Goal: Transaction & Acquisition: Obtain resource

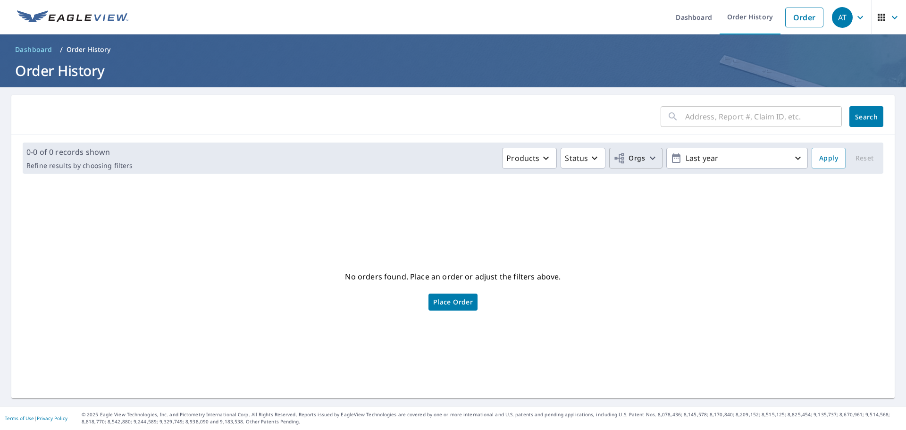
click at [647, 158] on icon "button" at bounding box center [652, 157] width 11 height 11
click at [446, 213] on input "[PERSON_NAME] Creek Window Company" at bounding box center [444, 212] width 11 height 11
checkbox input "true"
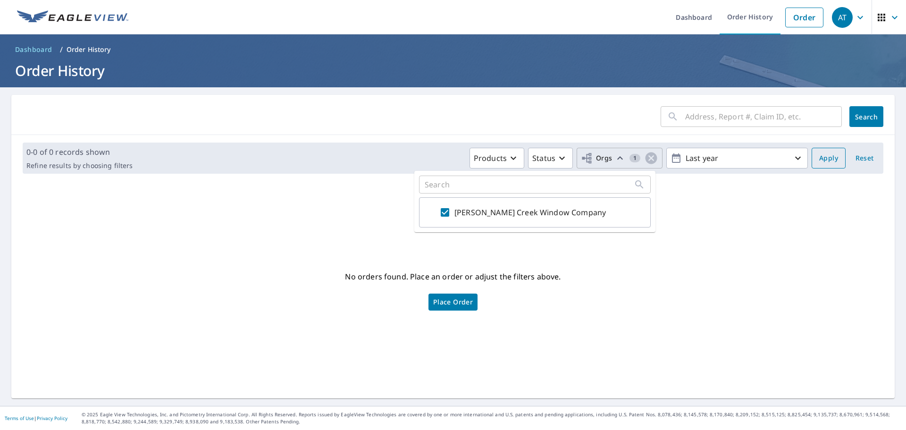
click at [821, 163] on span "Apply" at bounding box center [828, 158] width 19 height 12
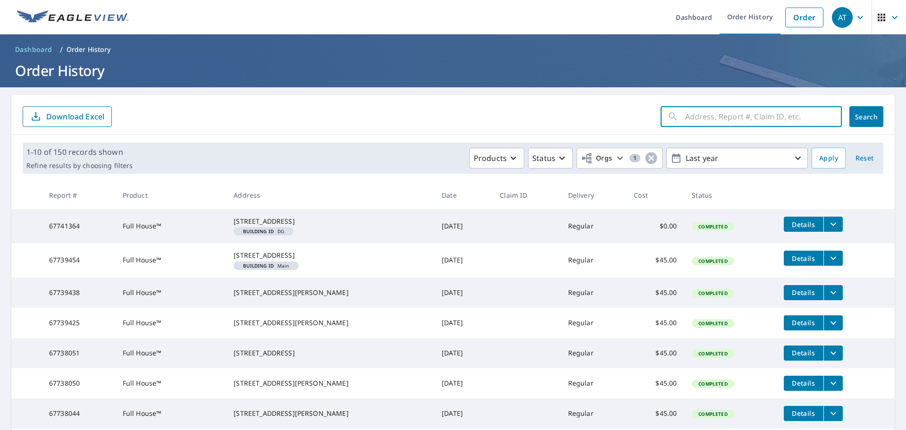
click at [711, 118] on input "text" at bounding box center [763, 116] width 157 height 26
type input "9330"
click button "Search" at bounding box center [866, 116] width 34 height 21
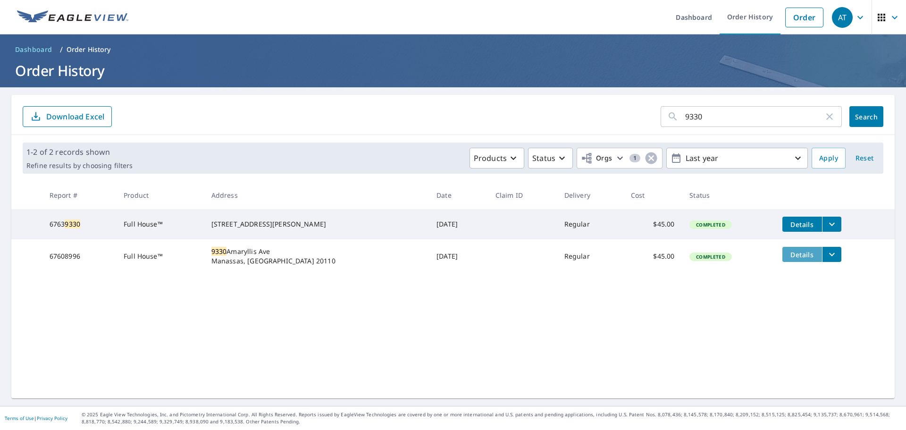
click at [788, 259] on span "Details" at bounding box center [802, 254] width 28 height 9
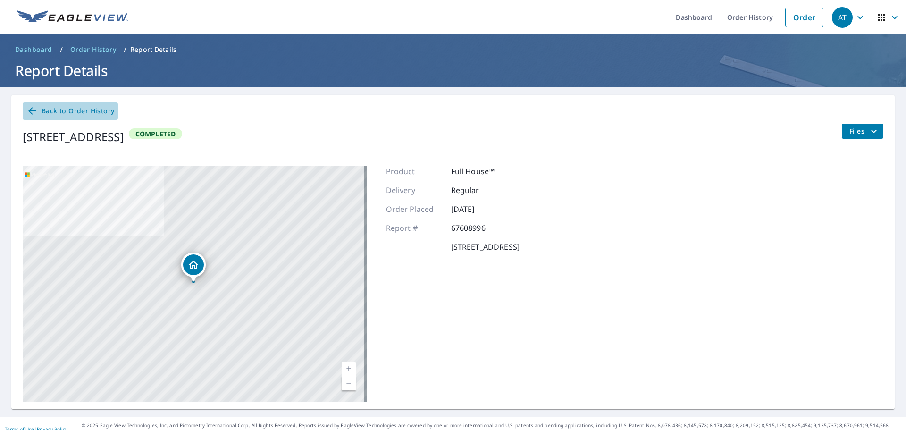
click at [32, 108] on icon at bounding box center [31, 110] width 11 height 11
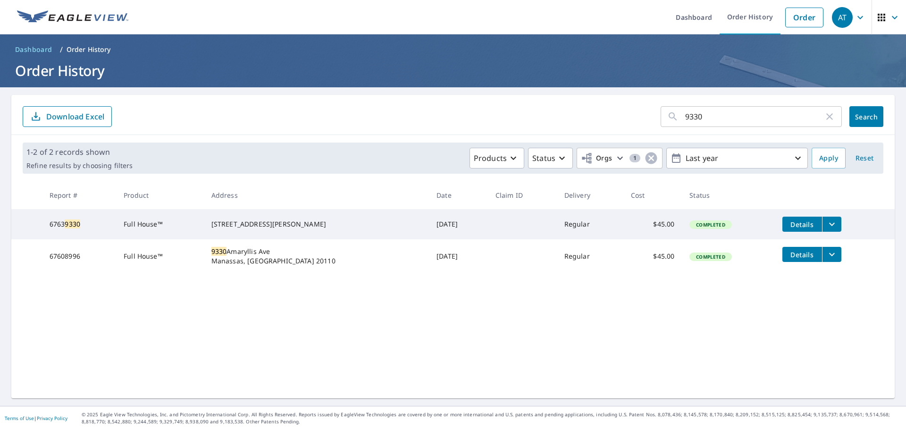
click at [826, 254] on icon "filesDropdownBtn-67608996" at bounding box center [831, 254] width 11 height 11
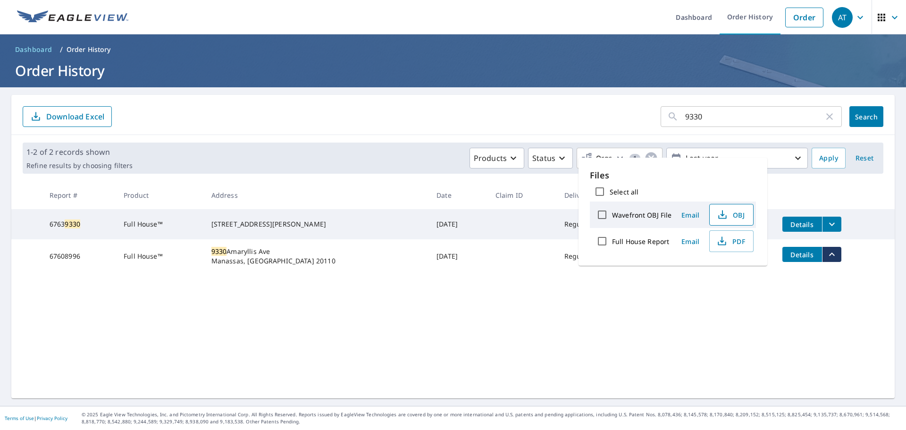
click at [729, 218] on span "OBJ" at bounding box center [730, 214] width 30 height 11
click at [717, 239] on icon "button" at bounding box center [721, 240] width 11 height 11
click at [824, 118] on icon "button" at bounding box center [829, 116] width 11 height 11
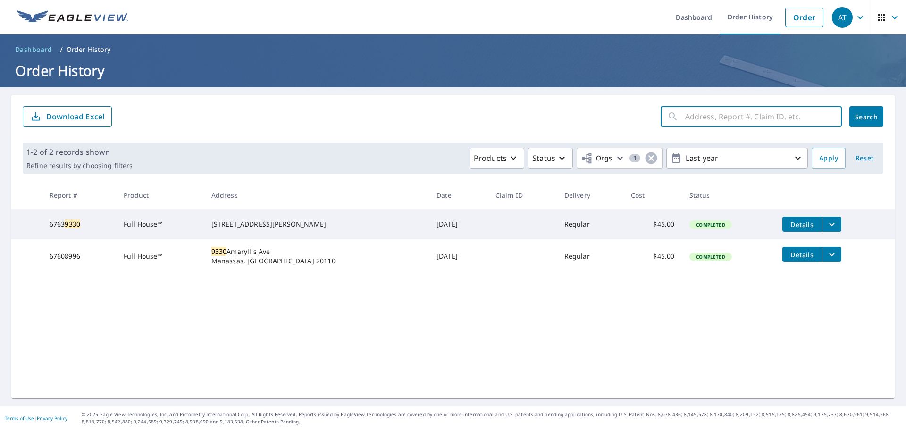
click at [723, 121] on input "text" at bounding box center [763, 116] width 157 height 26
type input "207"
click button "Search" at bounding box center [866, 116] width 34 height 21
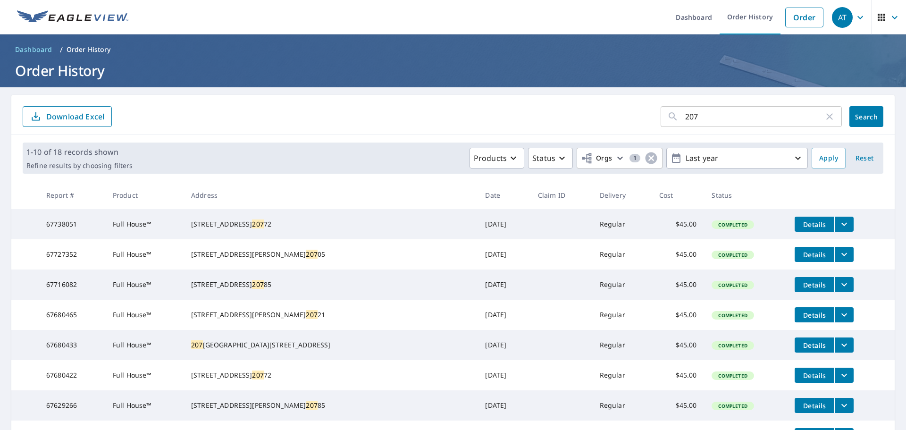
click at [838, 351] on icon "filesDropdownBtn-67680433" at bounding box center [843, 344] width 11 height 11
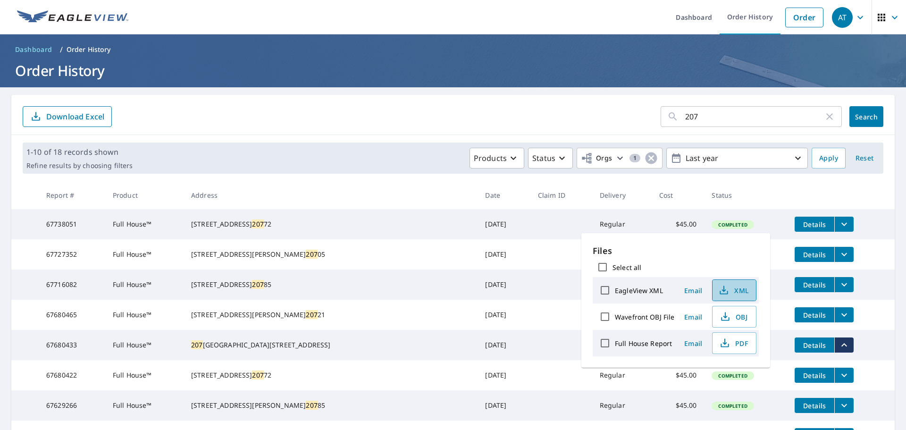
click at [745, 285] on span "XML" at bounding box center [733, 290] width 30 height 11
click at [733, 340] on span "PDF" at bounding box center [733, 342] width 30 height 11
